Goal: Browse casually

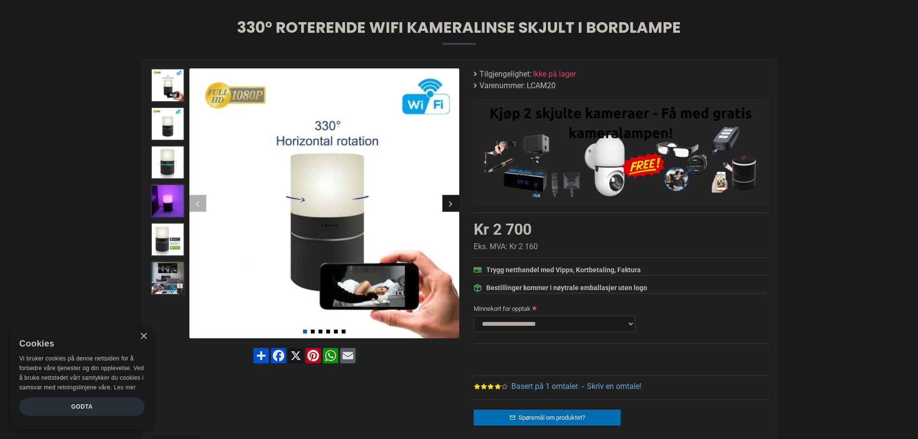
click at [451, 201] on div "Next slide" at bounding box center [450, 203] width 17 height 17
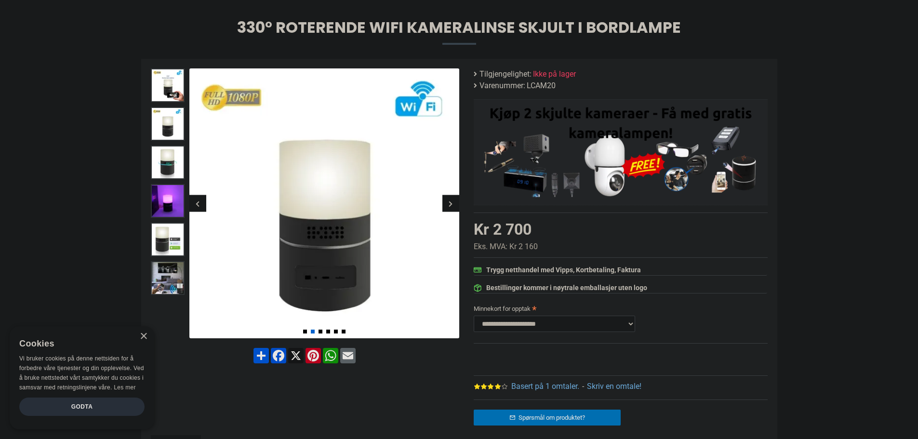
click at [451, 201] on div "Next slide" at bounding box center [450, 203] width 17 height 17
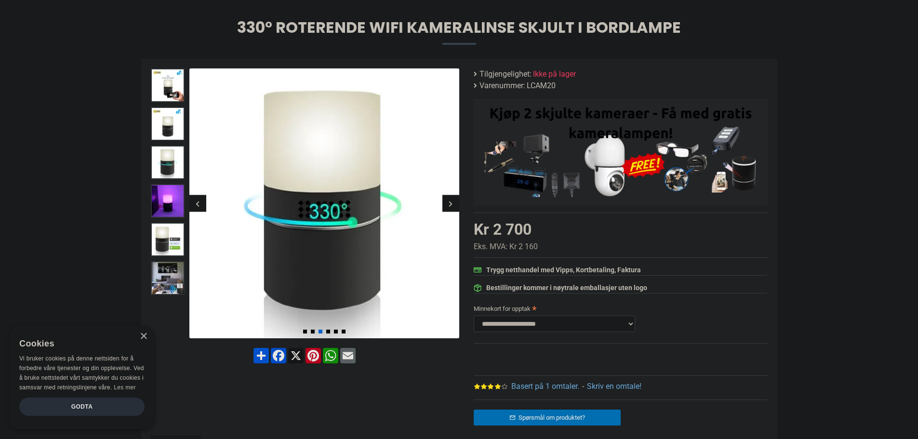
click at [451, 201] on div "Next slide" at bounding box center [450, 203] width 17 height 17
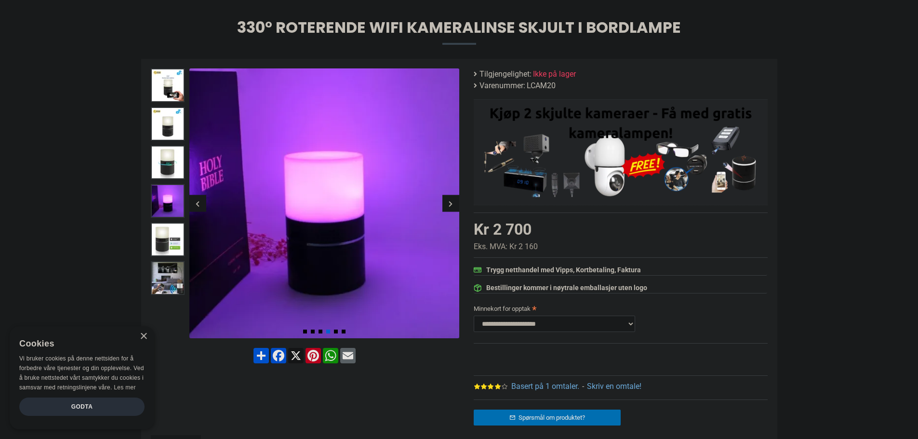
click at [451, 201] on div "Next slide" at bounding box center [450, 203] width 17 height 17
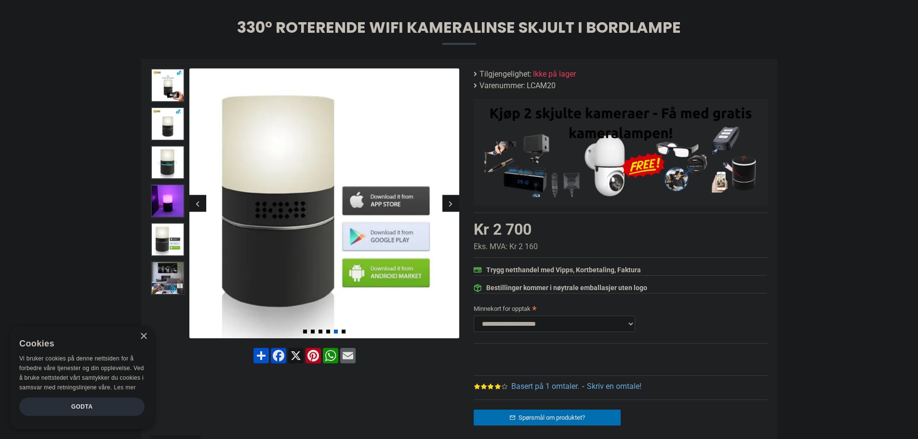
click at [451, 201] on div "Next slide" at bounding box center [450, 203] width 17 height 17
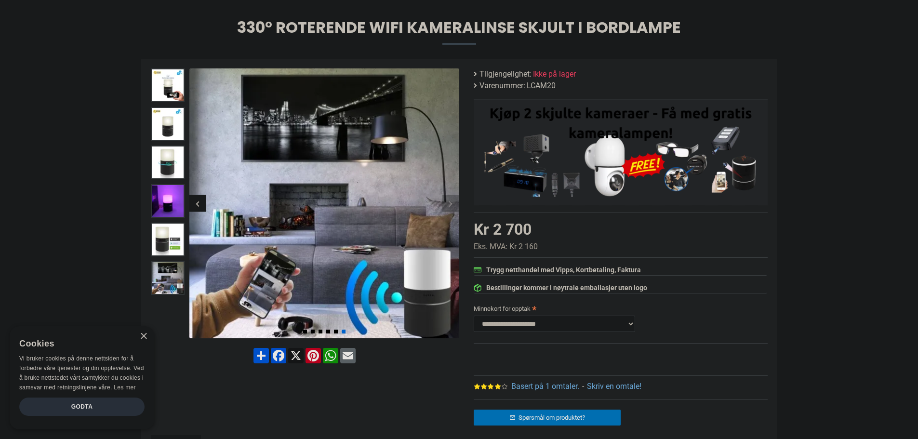
click at [451, 201] on div "Next slide" at bounding box center [450, 203] width 17 height 17
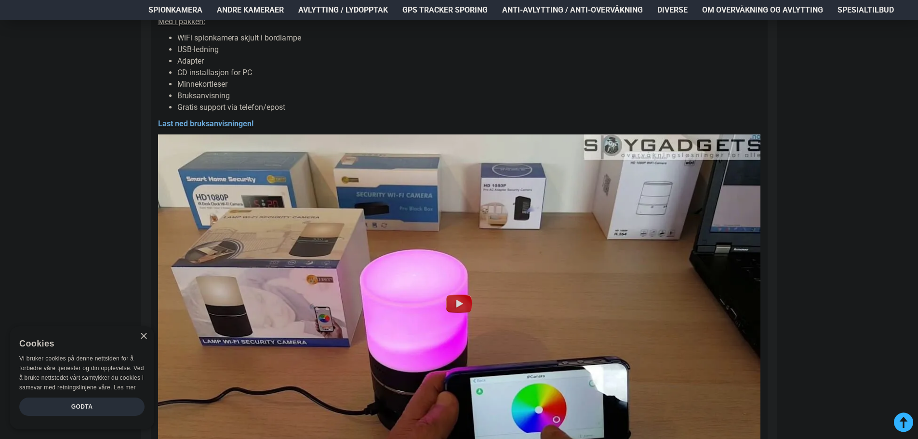
scroll to position [964, 0]
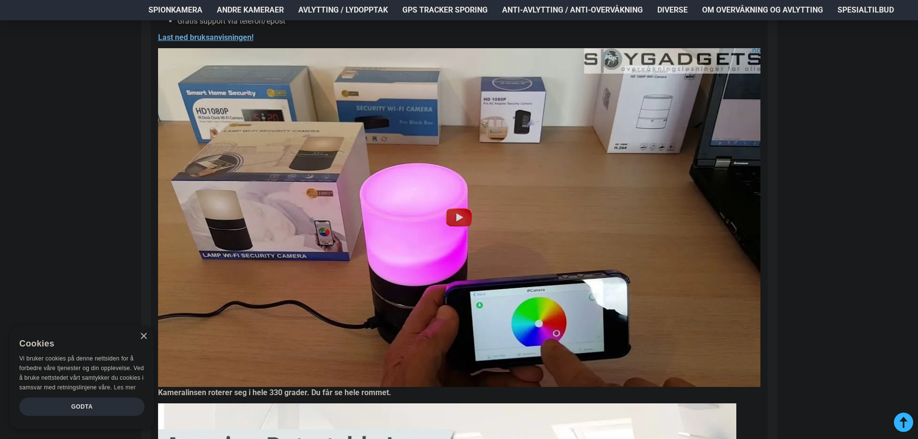
click at [459, 217] on img at bounding box center [459, 217] width 31 height 31
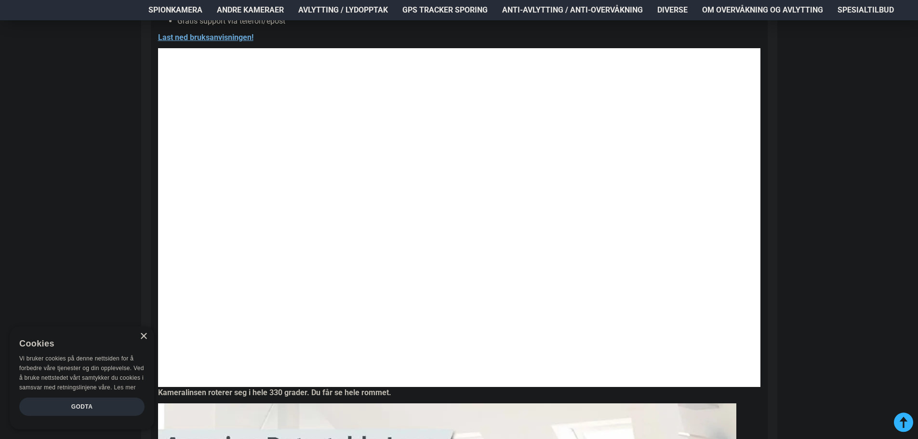
click at [144, 337] on div "×" at bounding box center [143, 336] width 7 height 7
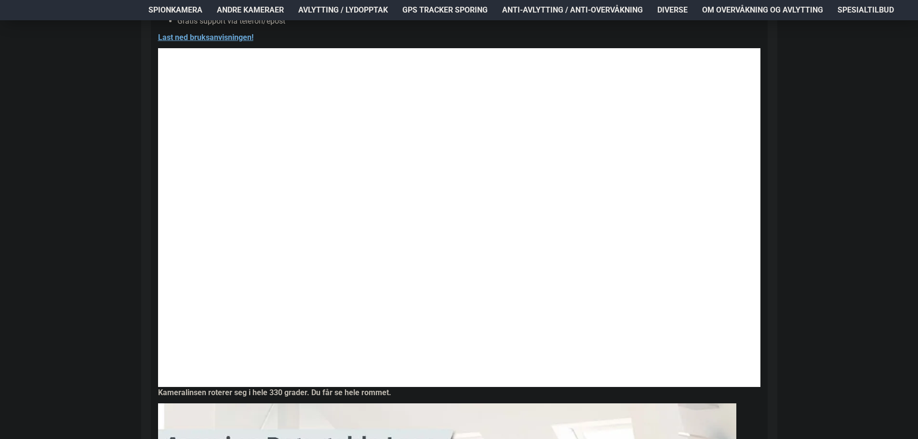
drag, startPoint x: 39, startPoint y: 2, endPoint x: 113, endPoint y: 373, distance: 378.4
